Goal: Navigation & Orientation: Understand site structure

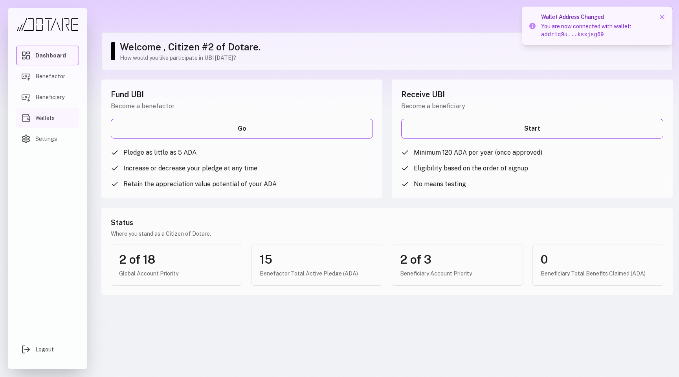
click at [38, 116] on span "Wallets" at bounding box center [44, 118] width 19 height 8
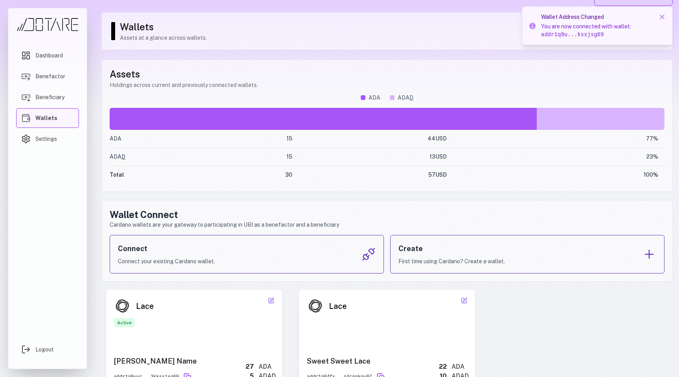
scroll to position [54, 0]
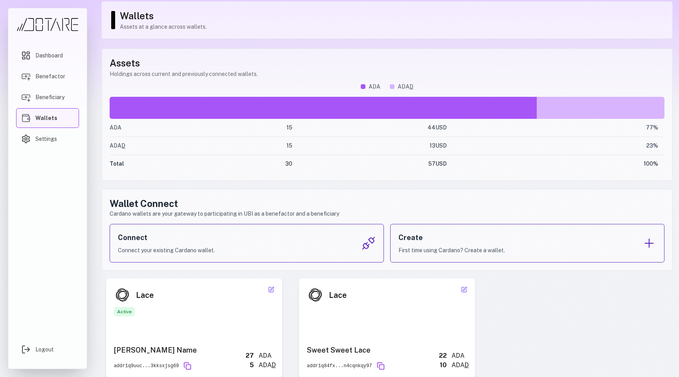
scroll to position [54, 0]
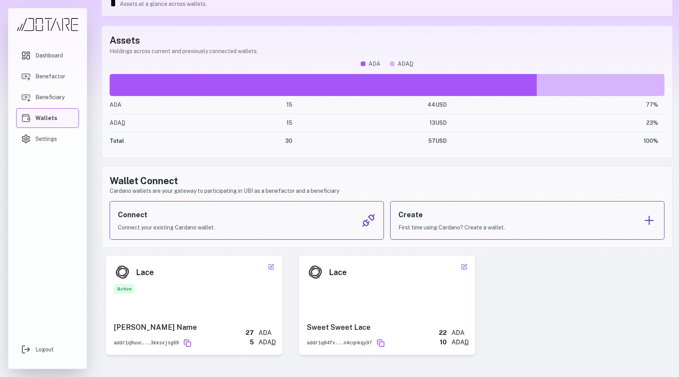
click at [444, 269] on div "Lace Sweet Sweet Lace addr1q84fx...n4cqnkqy97 22 ADA 10 ADA D" at bounding box center [387, 305] width 176 height 99
click at [464, 267] on icon at bounding box center [465, 266] width 4 height 4
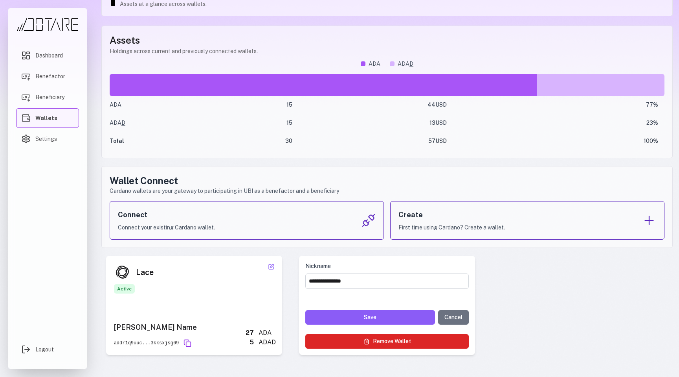
click at [397, 346] on button "Remove Wallet" at bounding box center [387, 341] width 164 height 15
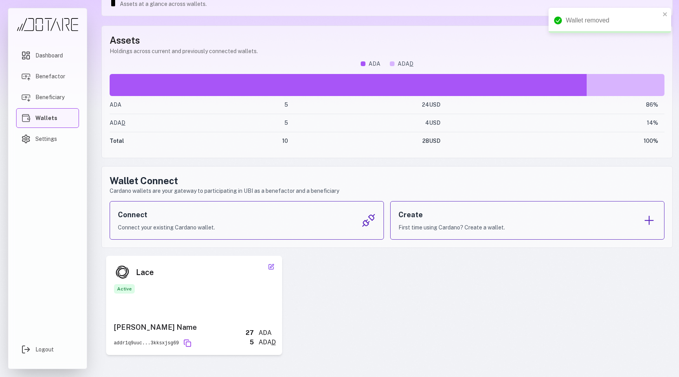
click at [270, 268] on icon at bounding box center [271, 266] width 6 height 6
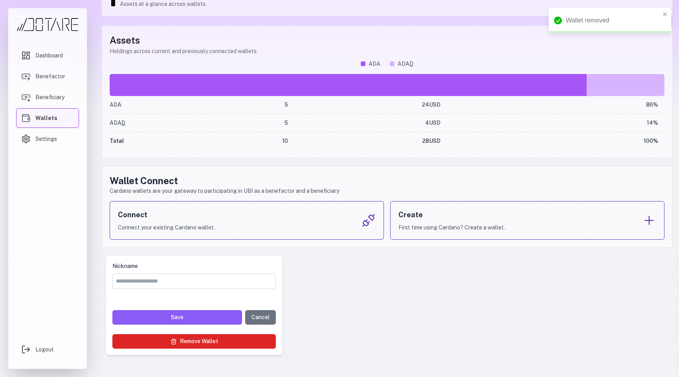
click at [217, 341] on button "Remove Wallet" at bounding box center [194, 341] width 164 height 15
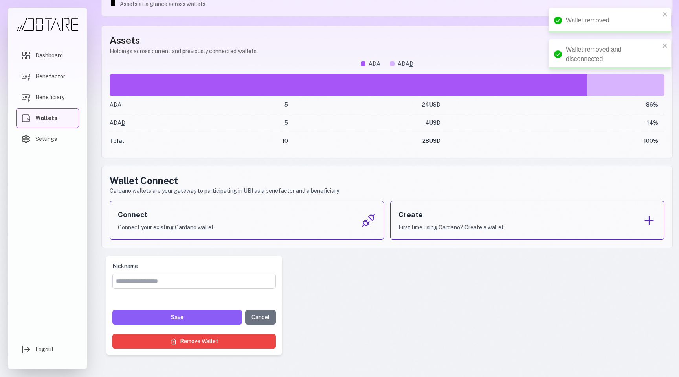
scroll to position [0, 0]
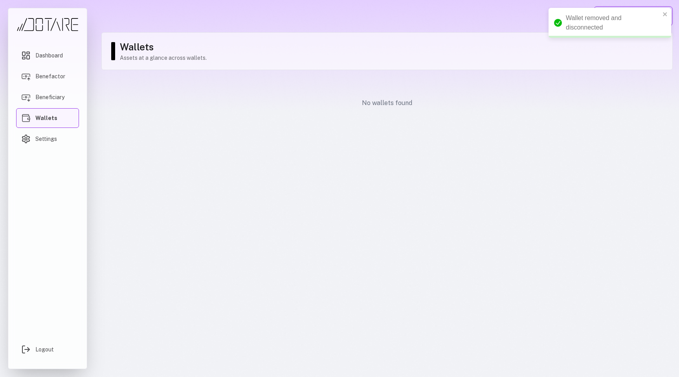
click at [310, 159] on main "Connect Wallet Wallets Assets at a glance across wallets. No wallets found" at bounding box center [387, 188] width 584 height 377
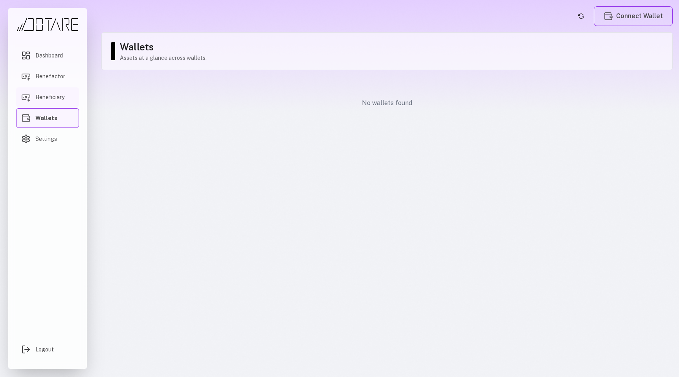
click at [53, 95] on span "Beneficiary" at bounding box center [49, 97] width 29 height 8
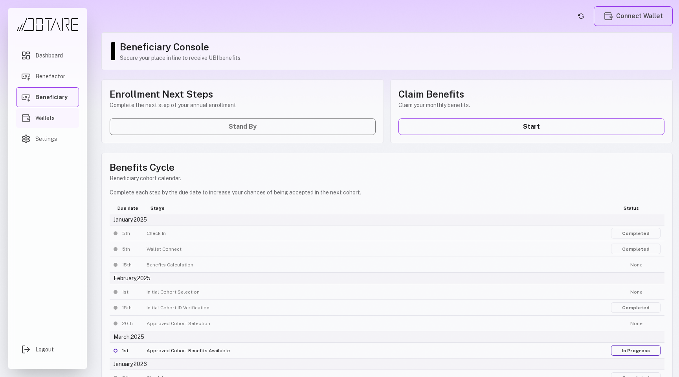
click at [48, 120] on span "Wallets" at bounding box center [44, 118] width 19 height 8
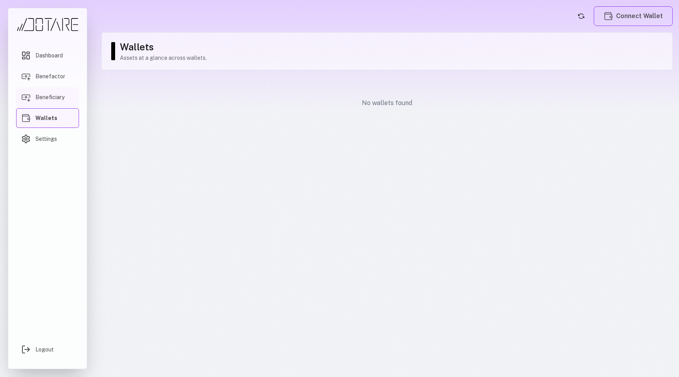
click at [68, 99] on link "Beneficiary" at bounding box center [47, 97] width 63 height 20
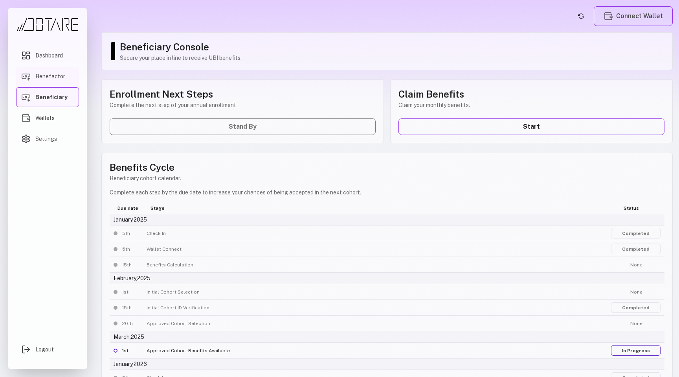
click at [66, 68] on link "Benefactor" at bounding box center [47, 76] width 63 height 20
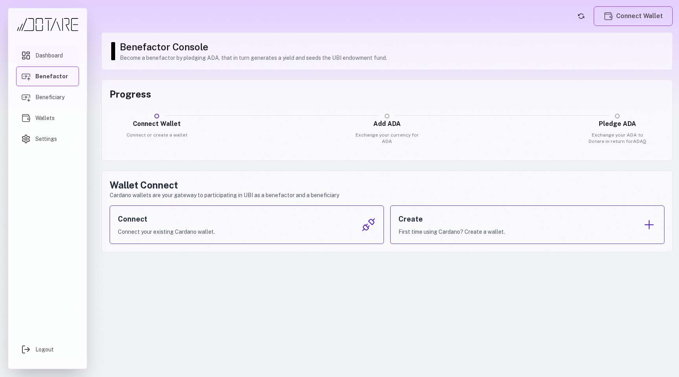
click at [65, 56] on link "Dashboard" at bounding box center [47, 56] width 63 height 20
